Goal: Information Seeking & Learning: Learn about a topic

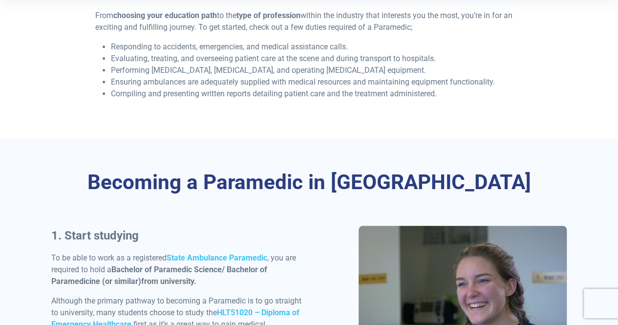
scroll to position [342, 0]
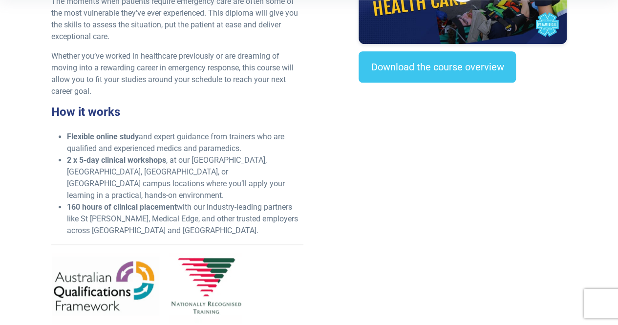
scroll to position [293, 0]
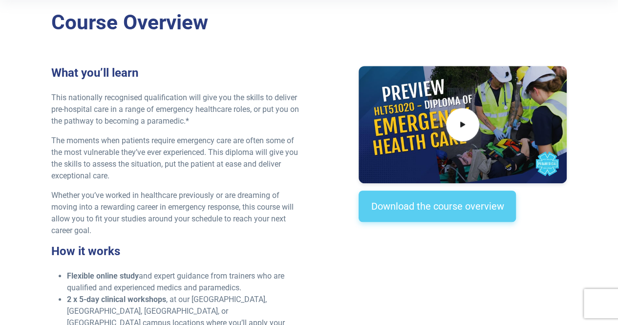
click at [454, 214] on link "Download the course overview" at bounding box center [436, 205] width 157 height 31
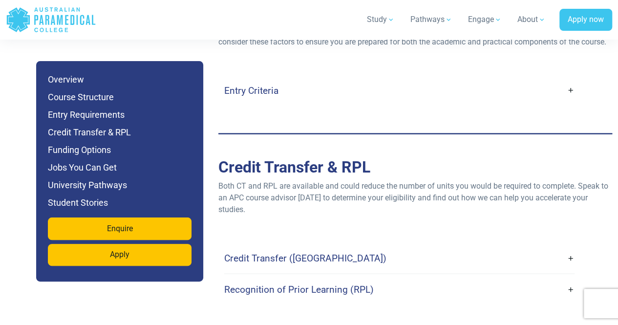
click at [304, 247] on link "Credit Transfer (CT)" at bounding box center [399, 258] width 350 height 23
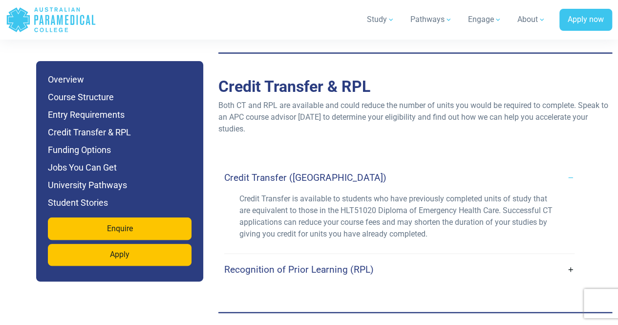
scroll to position [2943, 0]
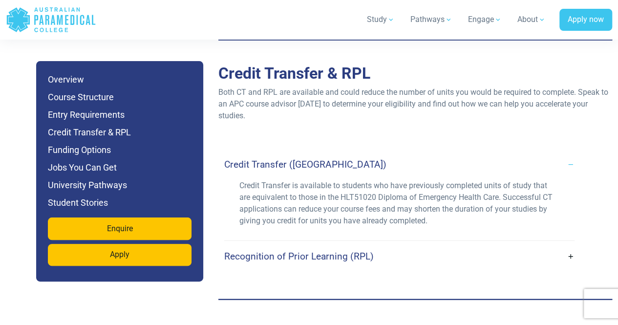
drag, startPoint x: 317, startPoint y: 249, endPoint x: 328, endPoint y: 242, distance: 12.5
click at [317, 249] on link "Recognition of Prior Learning (RPL)" at bounding box center [399, 256] width 350 height 23
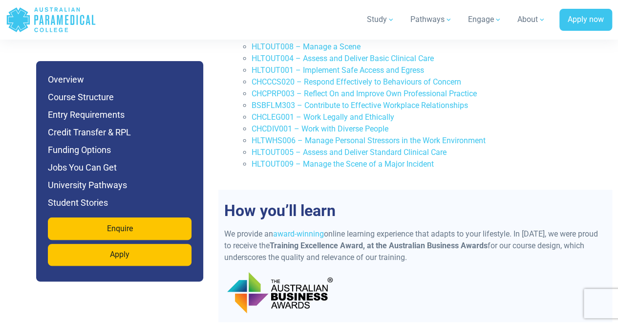
scroll to position [2211, 0]
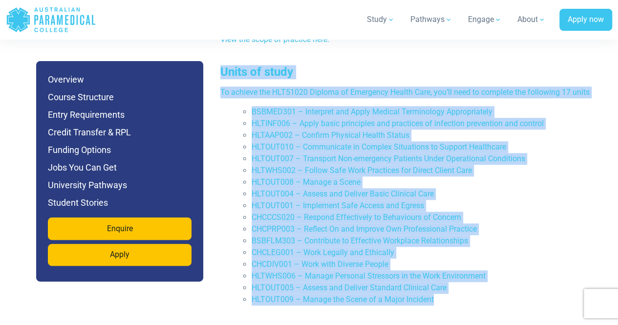
drag, startPoint x: 477, startPoint y: 284, endPoint x: 219, endPoint y: 57, distance: 343.5
click at [219, 65] on div "Units of study To achieve the HLT51020 Diploma of Emergency Health Care, you’ll…" at bounding box center [411, 189] width 394 height 249
copy div "Units of study To achieve the HLT51020 Diploma of Emergency Health Care, you’ll…"
drag, startPoint x: 559, startPoint y: 196, endPoint x: 554, endPoint y: 75, distance: 121.2
click at [559, 211] on li "CHCCCS020 – Respond Effectively to Behaviours of Concern" at bounding box center [426, 217] width 351 height 12
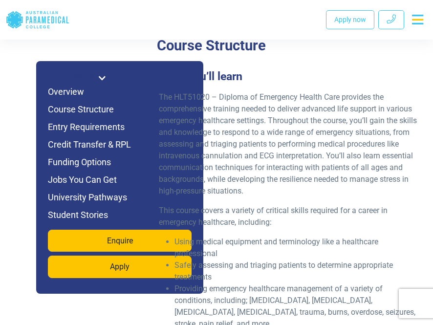
scroll to position [1875, 0]
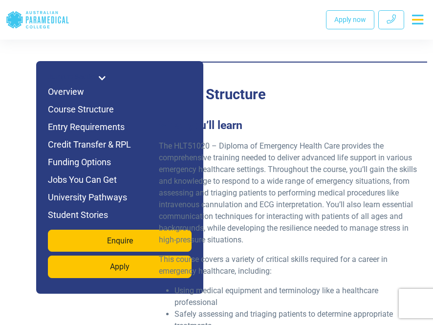
click at [223, 198] on p "The HLT51020 – Diploma of Emergency Health Care provides the comprehensive trai…" at bounding box center [288, 192] width 258 height 105
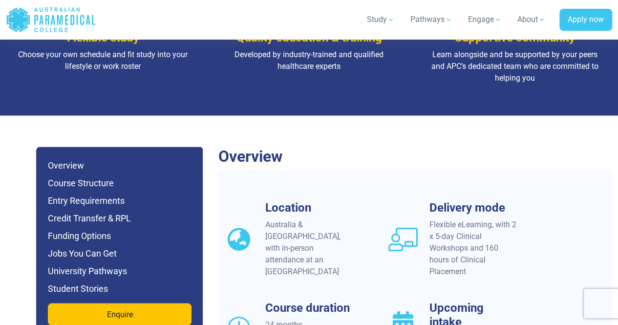
scroll to position [1074, 0]
